Goal: Transaction & Acquisition: Purchase product/service

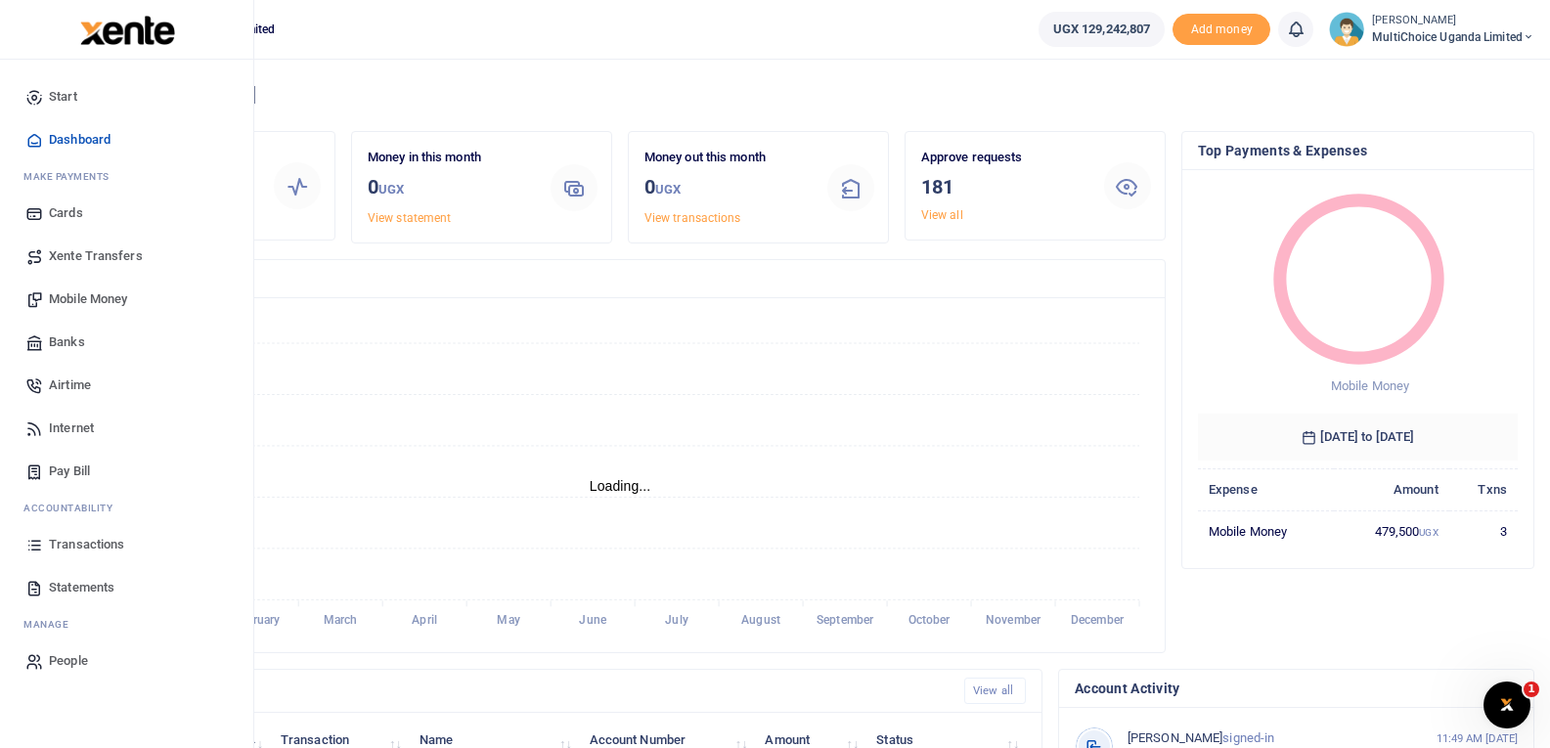
click at [88, 294] on span "Mobile Money" at bounding box center [88, 299] width 78 height 20
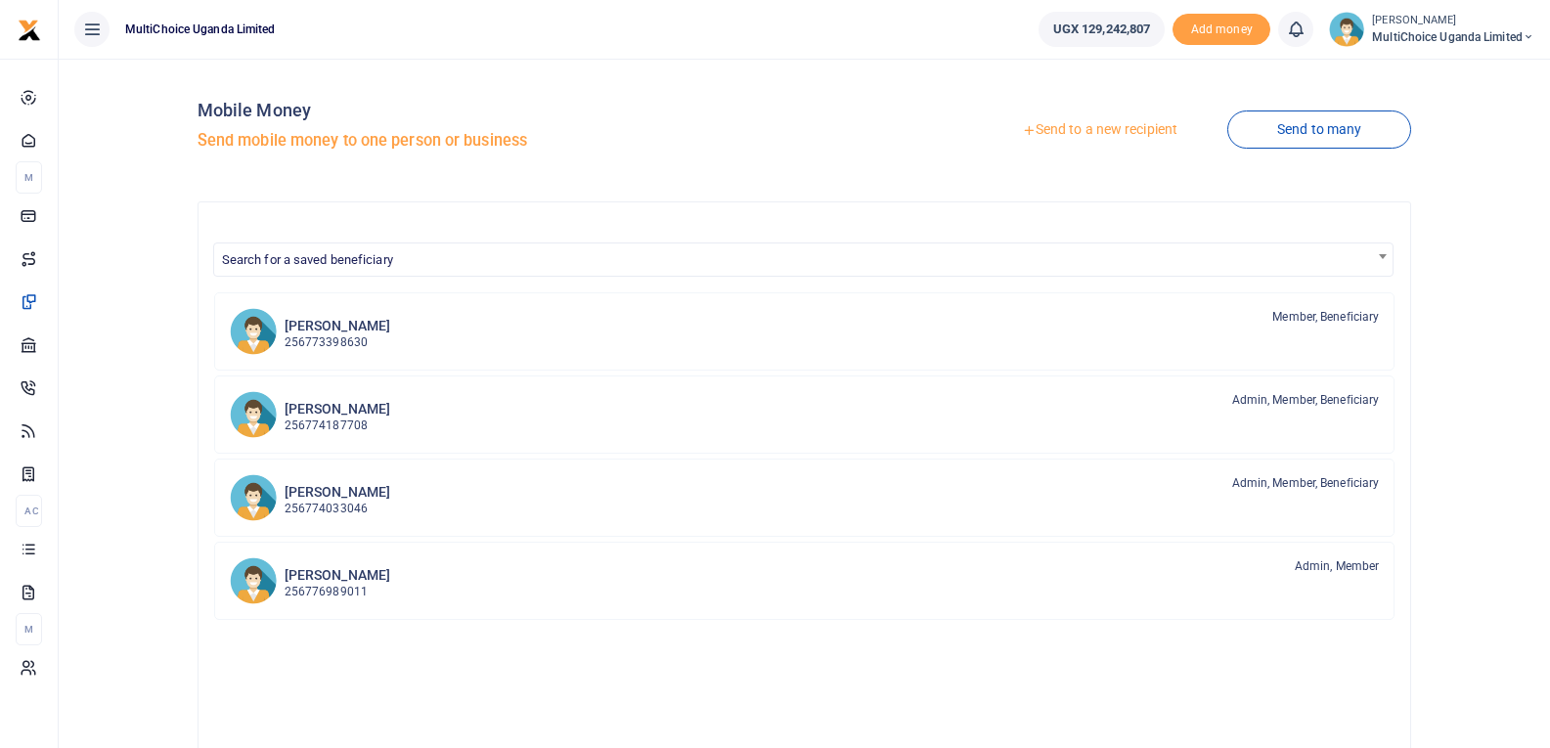
click at [1145, 136] on link "Send to a new recipient" at bounding box center [1099, 129] width 255 height 35
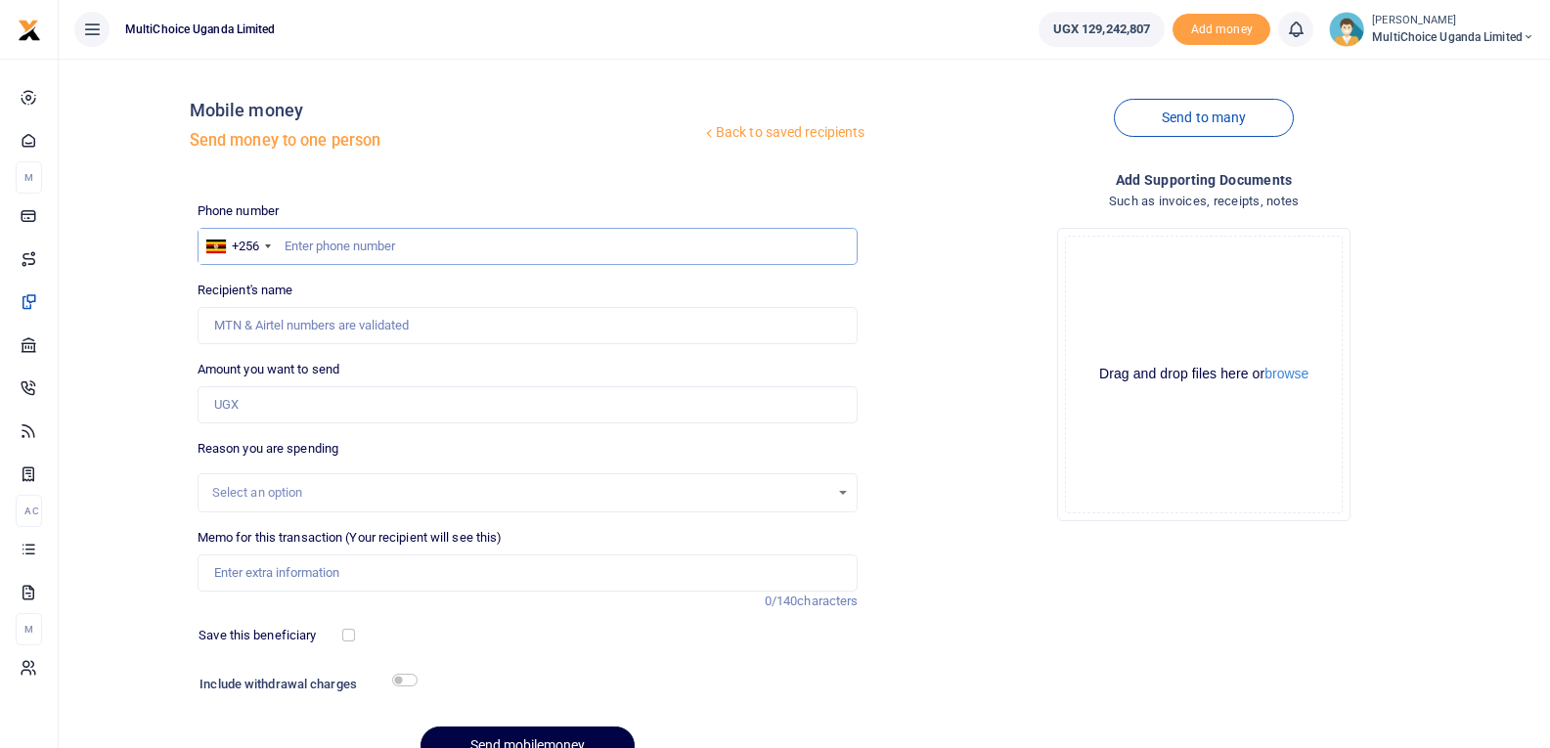
click at [407, 235] on input "text" at bounding box center [527, 246] width 661 height 37
type input "778636151"
type input "Leah Namuleme"
type input "778636151"
click at [248, 414] on input "Amount you want to send" at bounding box center [527, 404] width 661 height 37
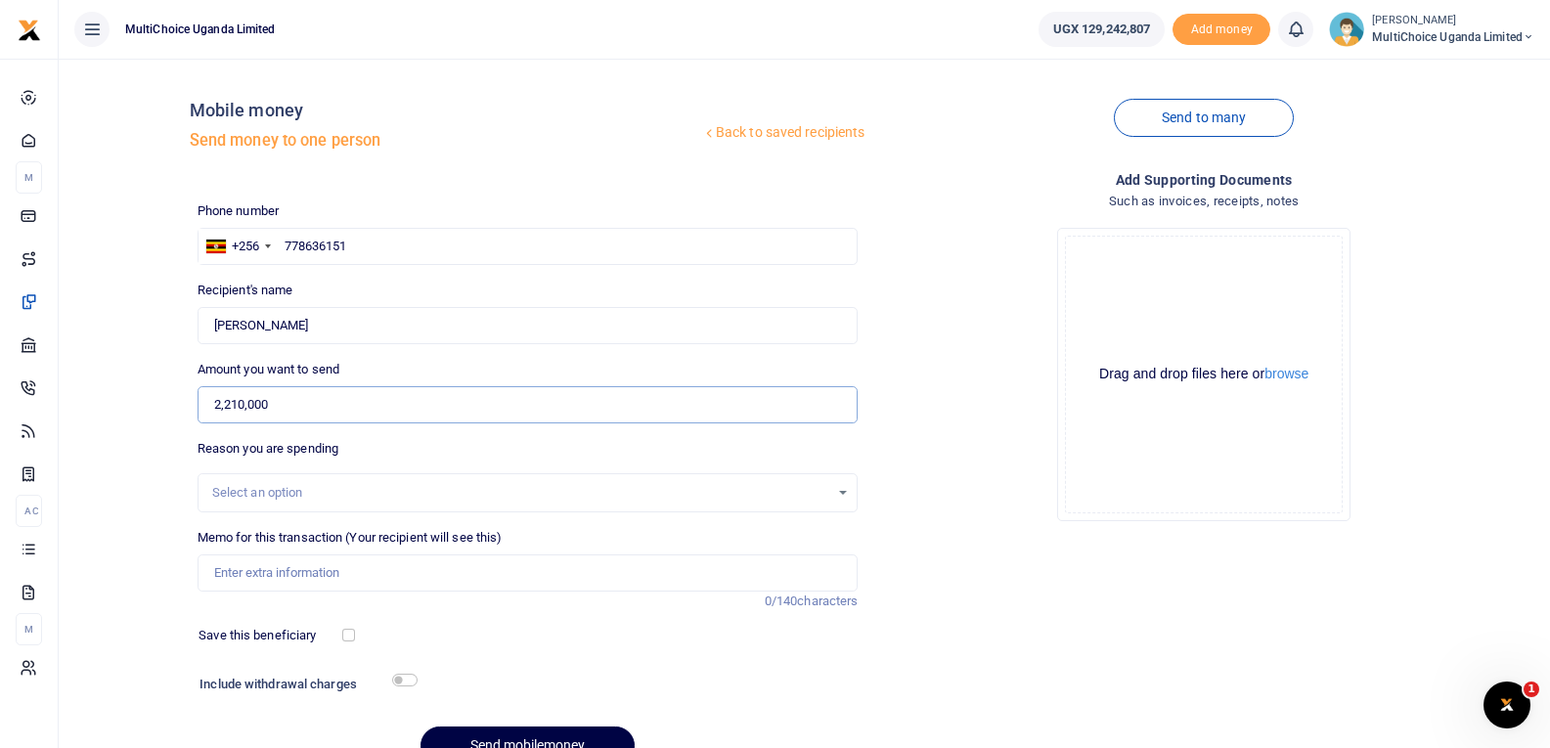
type input "2,210,000"
click at [321, 489] on div "Select an option" at bounding box center [521, 493] width 618 height 20
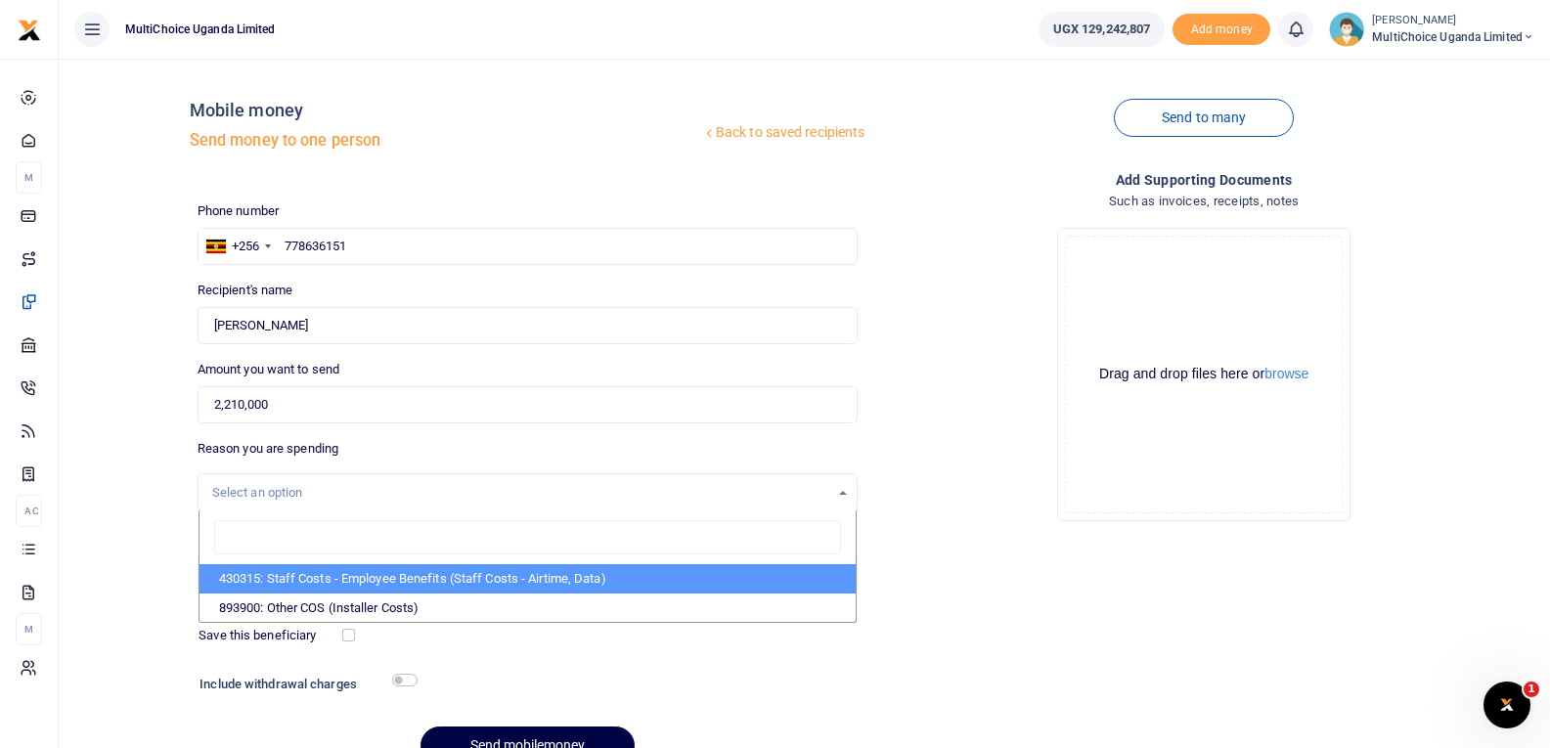
click at [442, 433] on div "Phone number +256 Uganda +256 778636151 Phone is required. Recipient's name Fou…" at bounding box center [528, 491] width 677 height 580
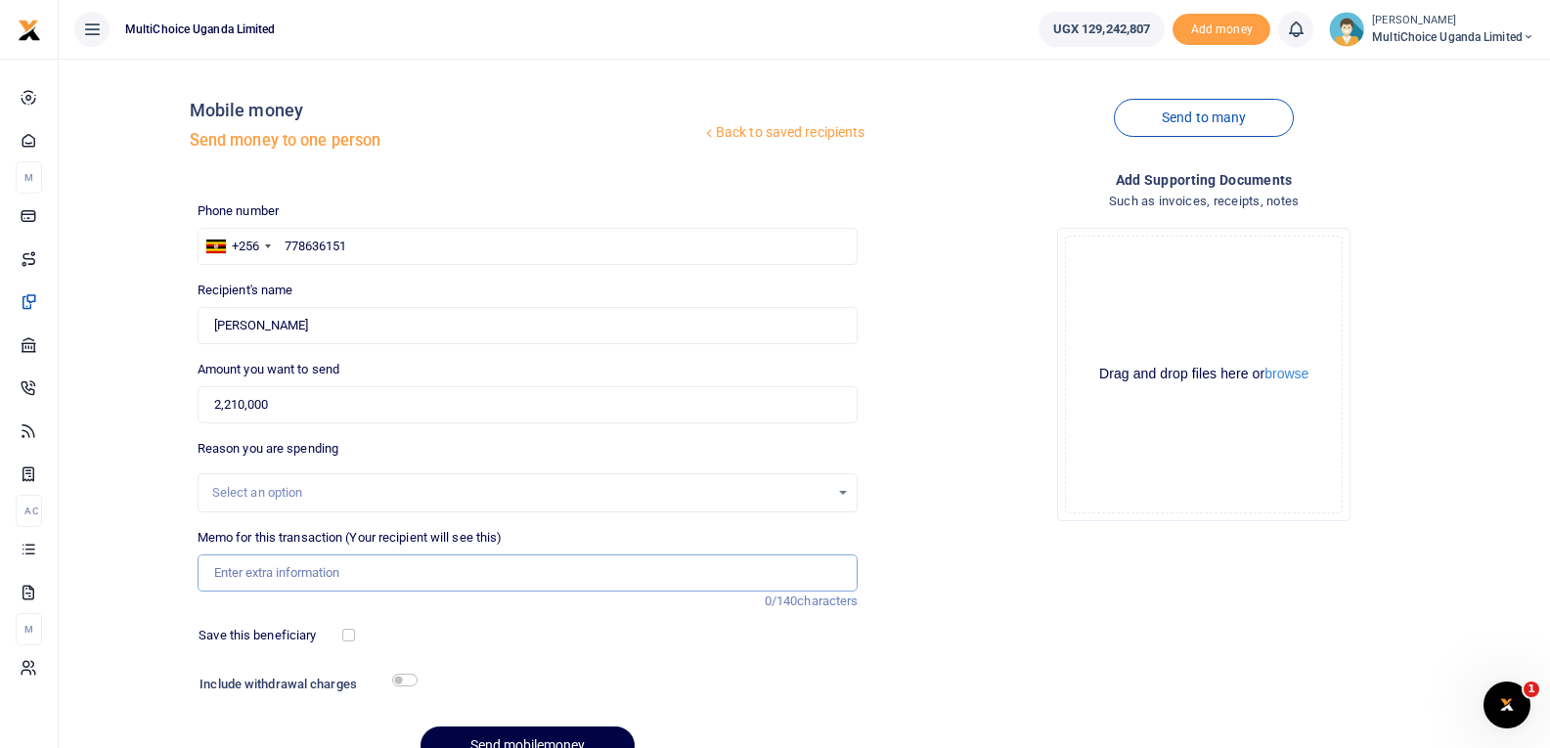
click at [352, 583] on input "Memo for this transaction (Your recipient will see this)" at bounding box center [527, 572] width 661 height 37
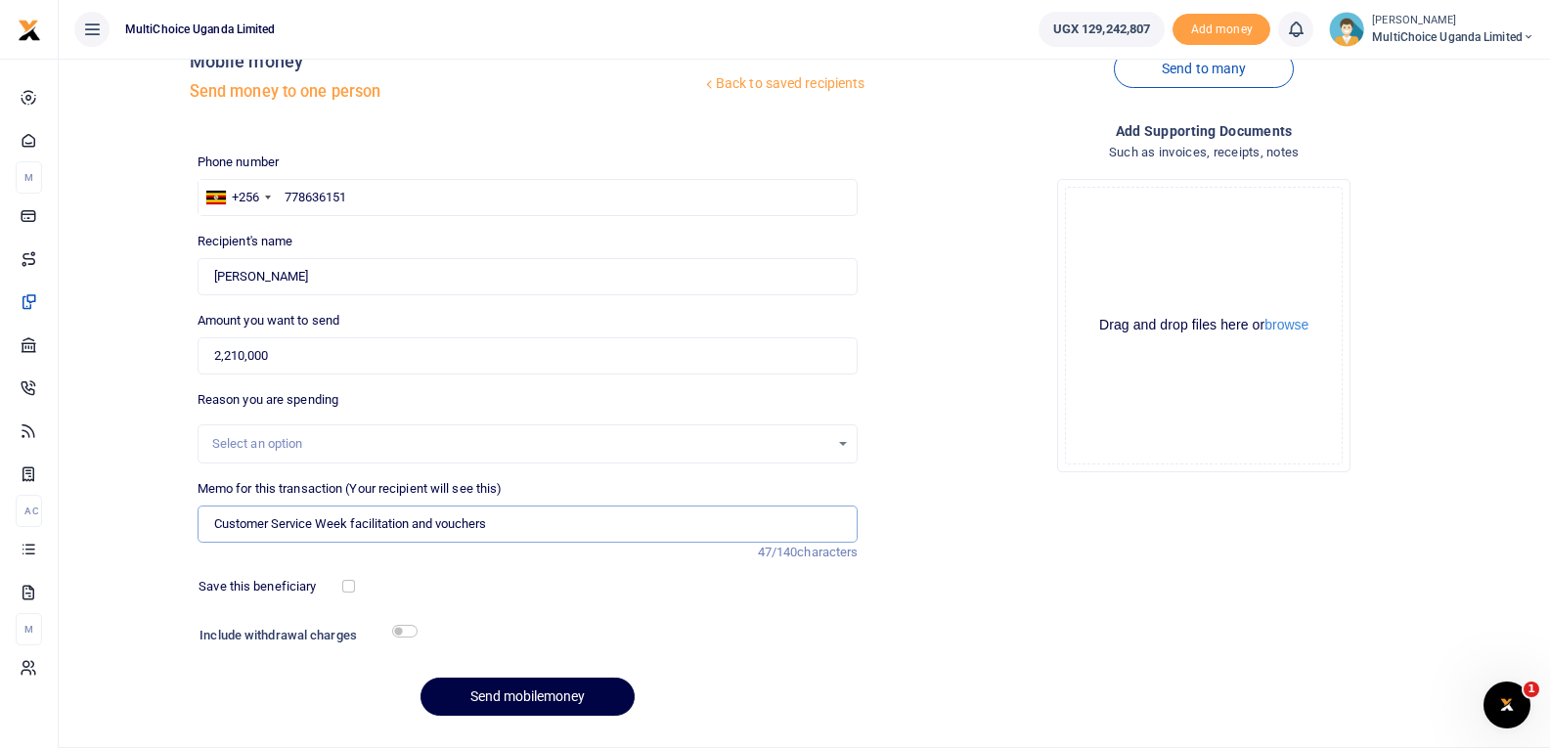
scroll to position [99, 0]
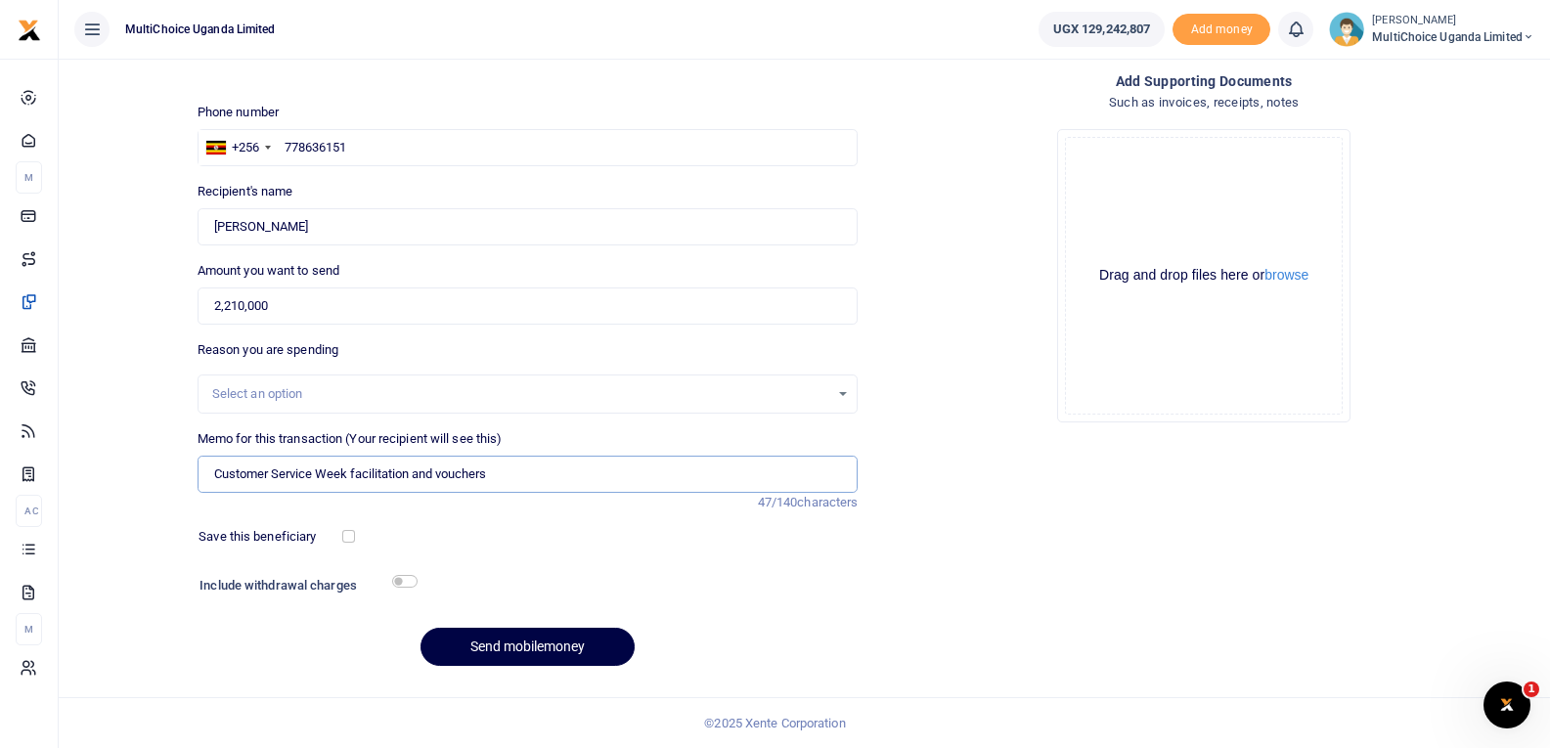
click at [277, 472] on input "Customer Service Week facilitation and vouchers" at bounding box center [527, 474] width 661 height 37
type input "Customer service week facilitation and vouchers"
click at [1300, 277] on button "browse" at bounding box center [1286, 275] width 44 height 15
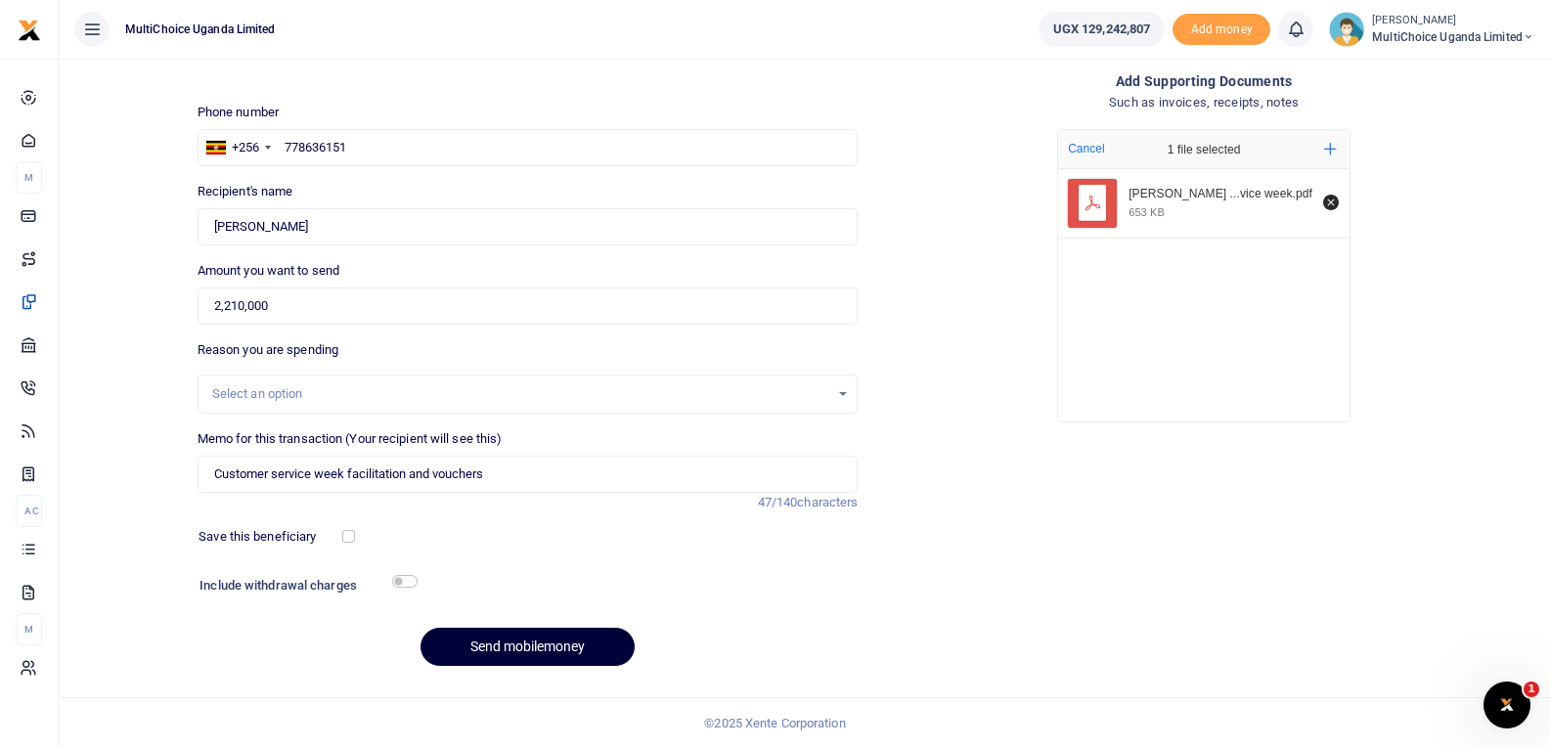
click at [569, 642] on button "Send mobilemoney" at bounding box center [527, 647] width 214 height 38
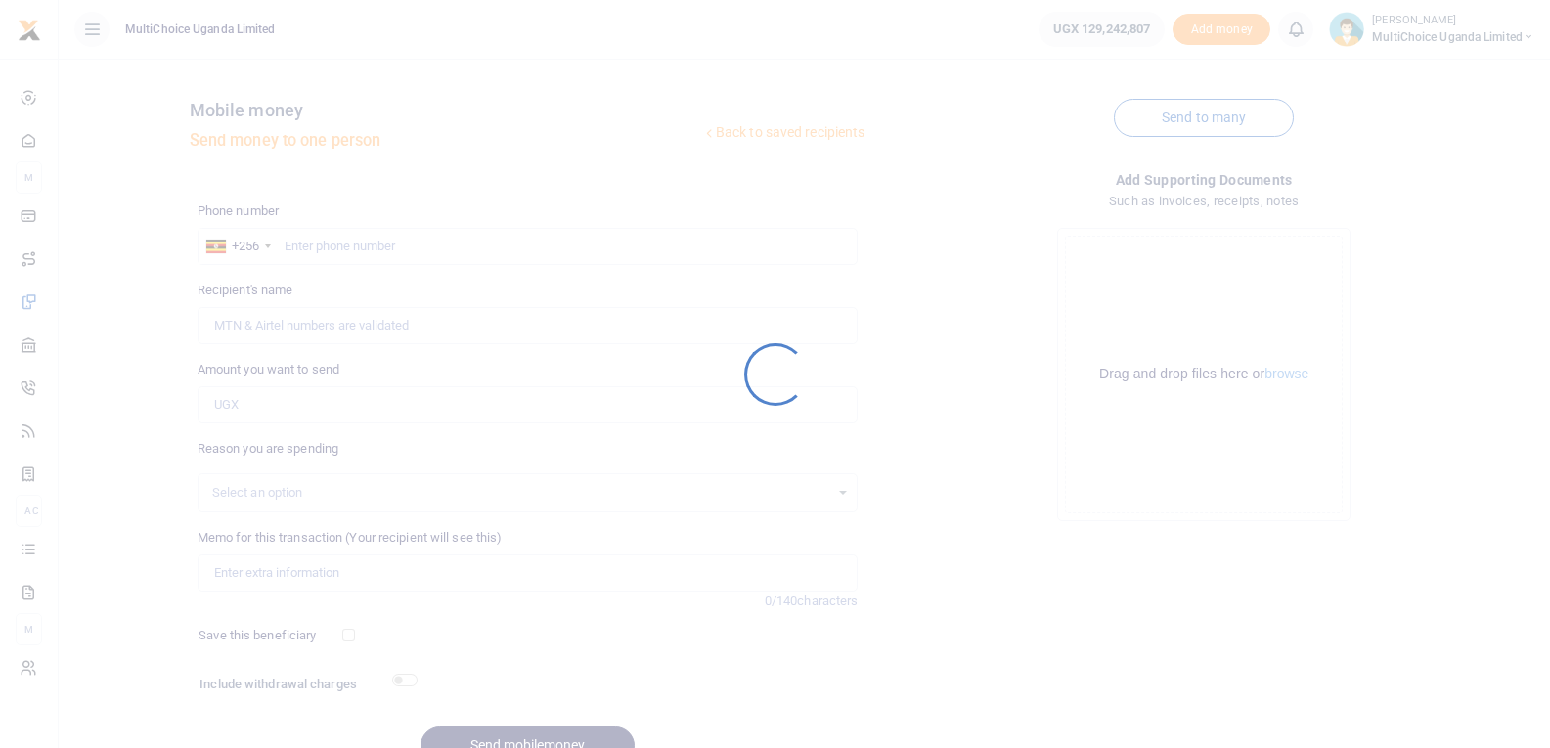
scroll to position [99, 0]
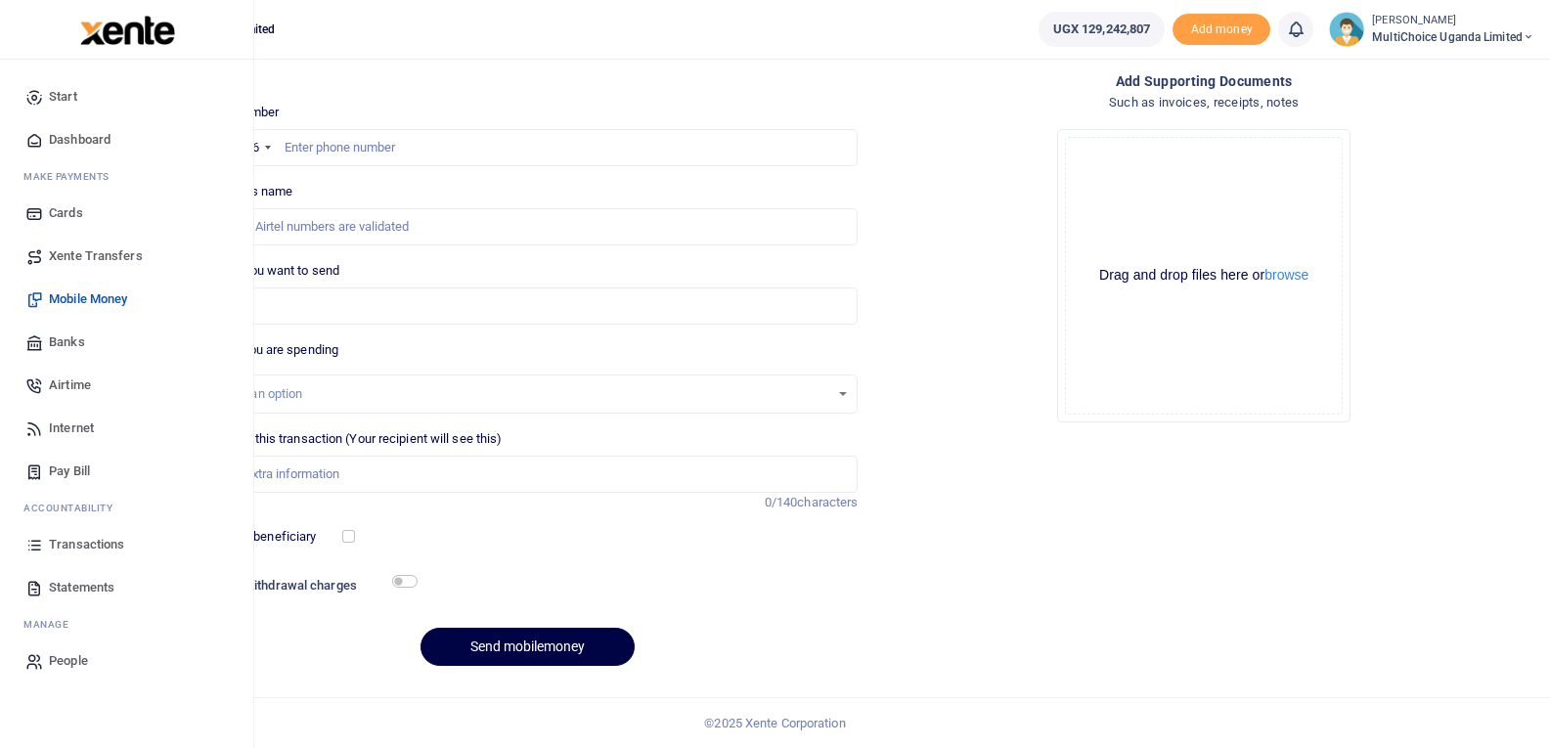
click at [42, 533] on link "Transactions" at bounding box center [127, 544] width 222 height 43
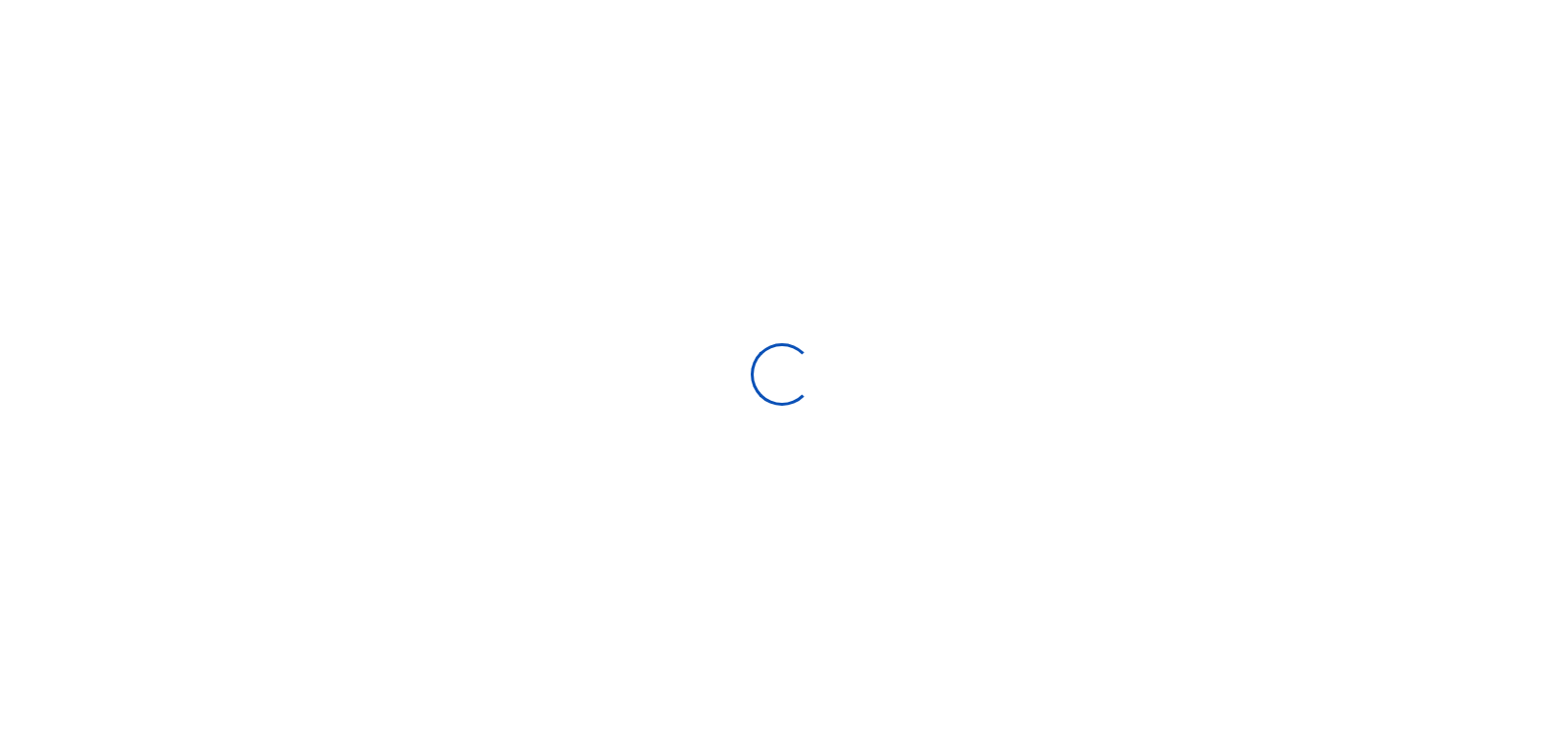
select select
type input "[DATE] - [DATE]"
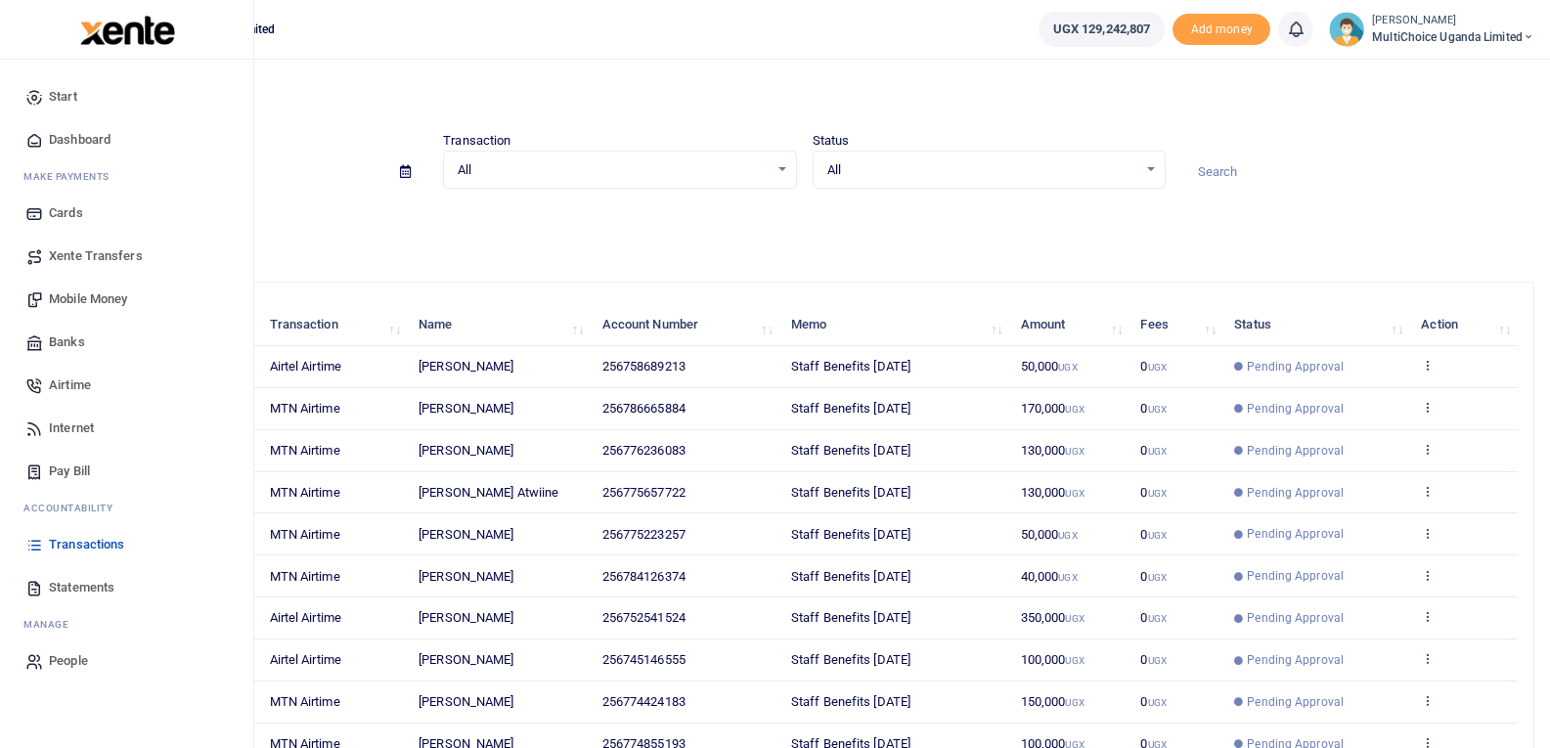
click at [49, 533] on link "Transactions" at bounding box center [127, 544] width 222 height 43
click at [81, 290] on span "Mobile Money" at bounding box center [88, 299] width 78 height 20
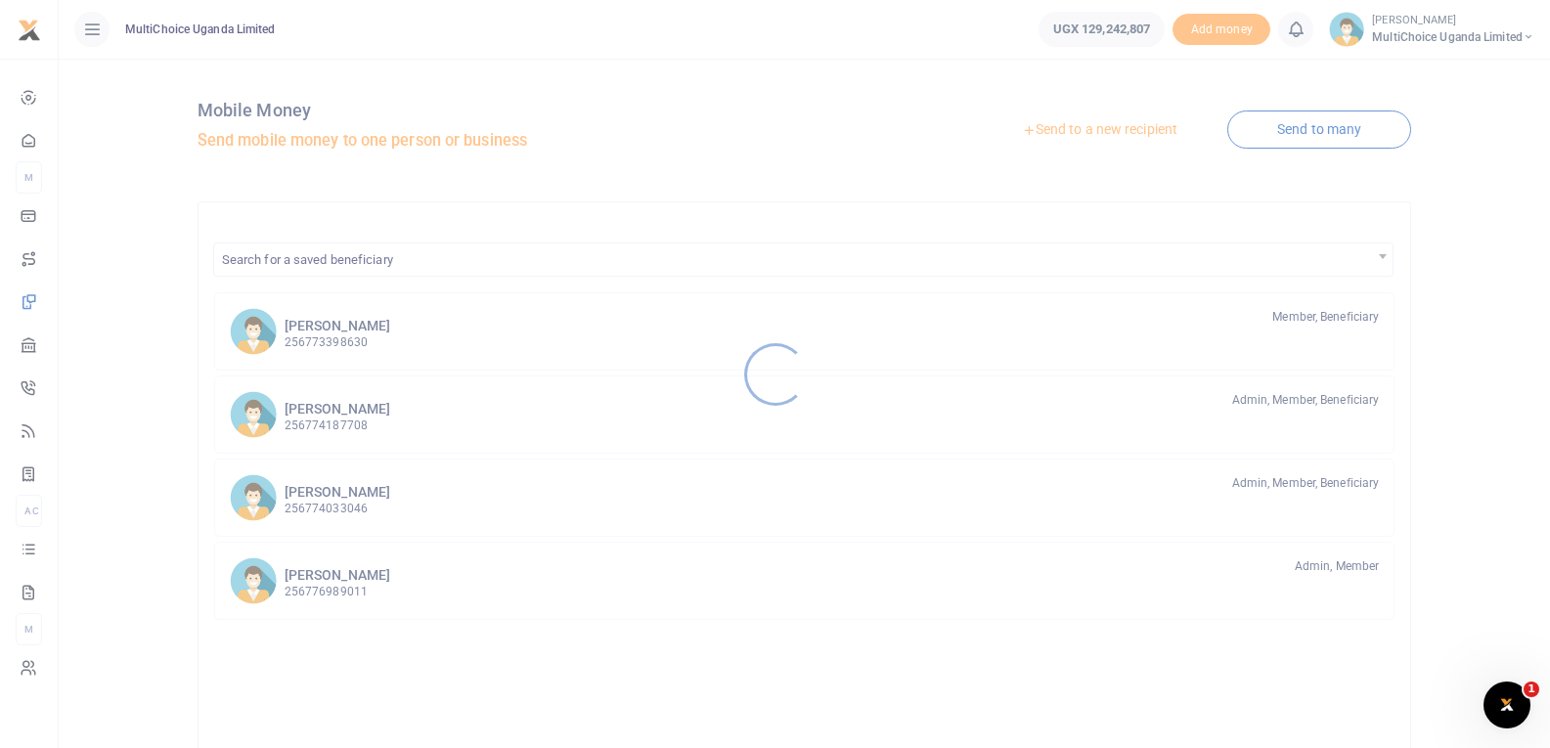
click at [34, 552] on div at bounding box center [775, 374] width 1550 height 748
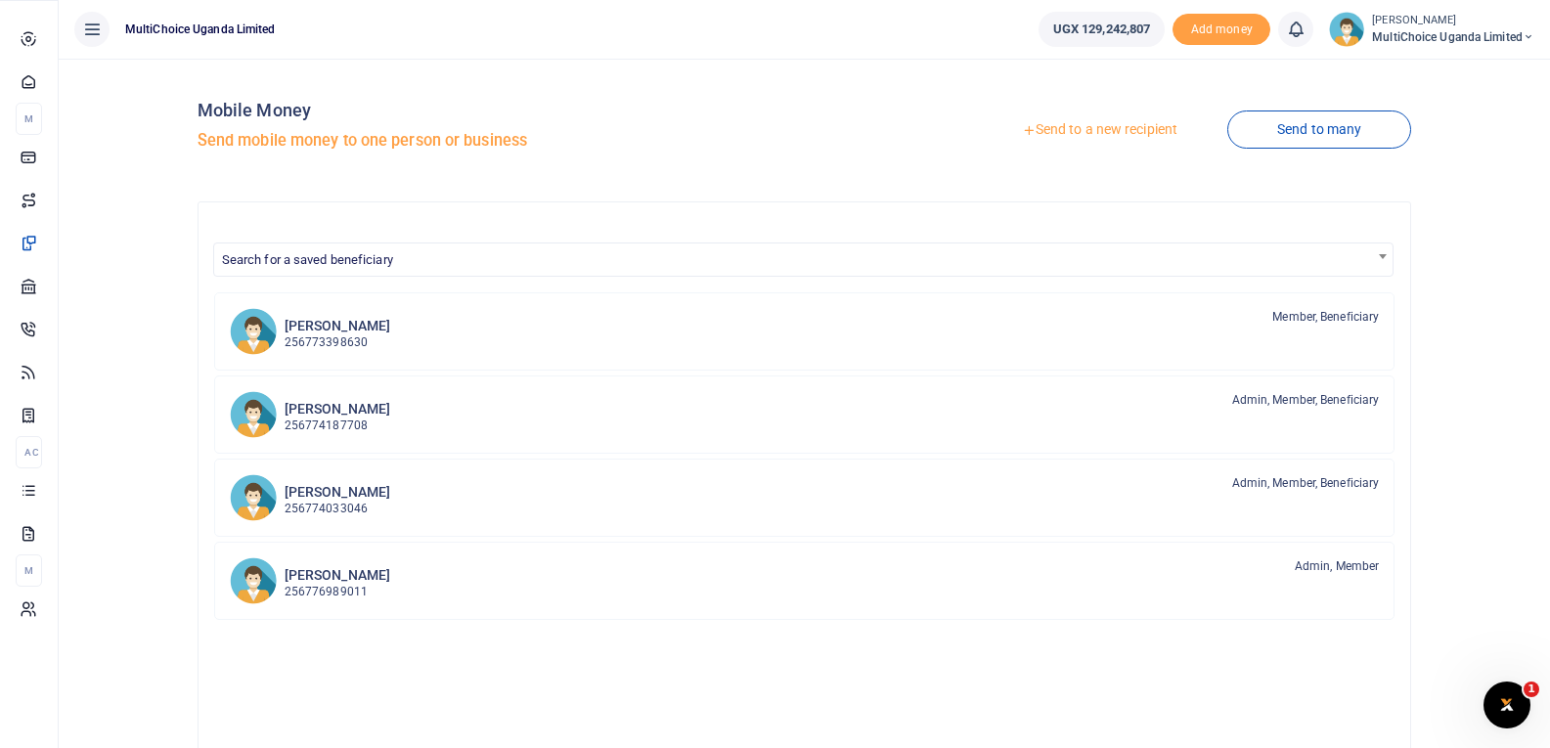
click at [33, 499] on icon at bounding box center [29, 490] width 18 height 18
